Goal: Find specific page/section: Find specific page/section

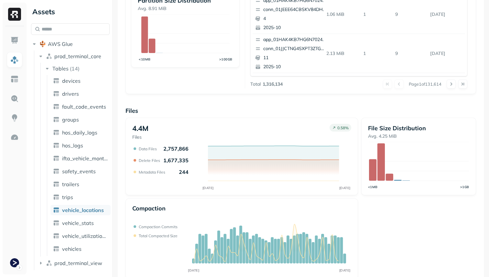
scroll to position [217, 0]
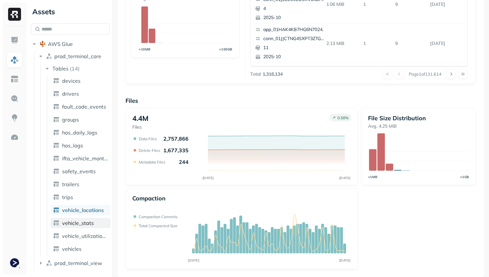
click at [95, 219] on link "vehicle_stats" at bounding box center [80, 223] width 60 height 10
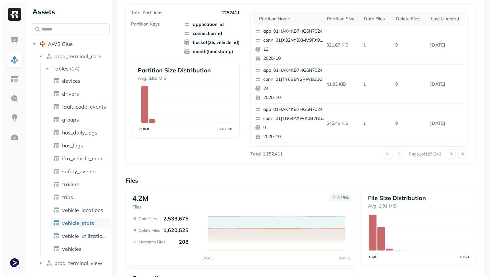
scroll to position [217, 0]
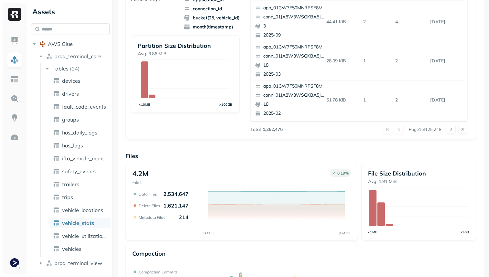
scroll to position [217, 0]
